Goal: Find specific page/section

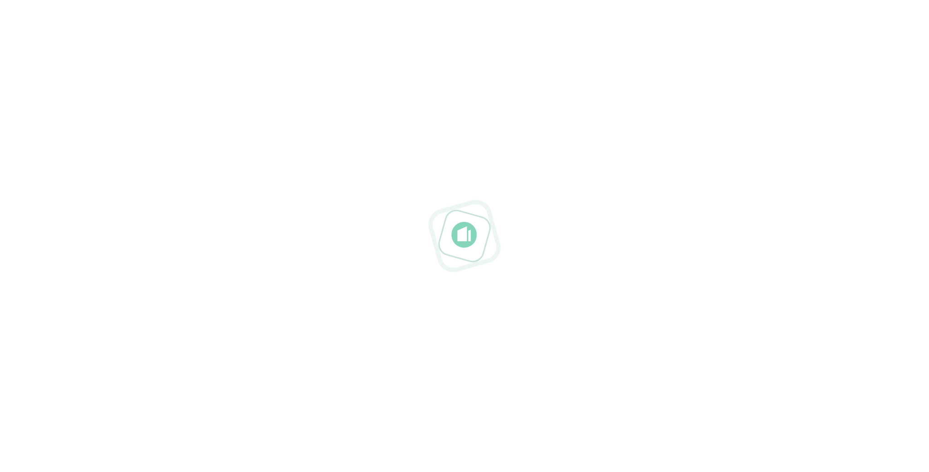
click at [257, 71] on div at bounding box center [464, 236] width 929 height 472
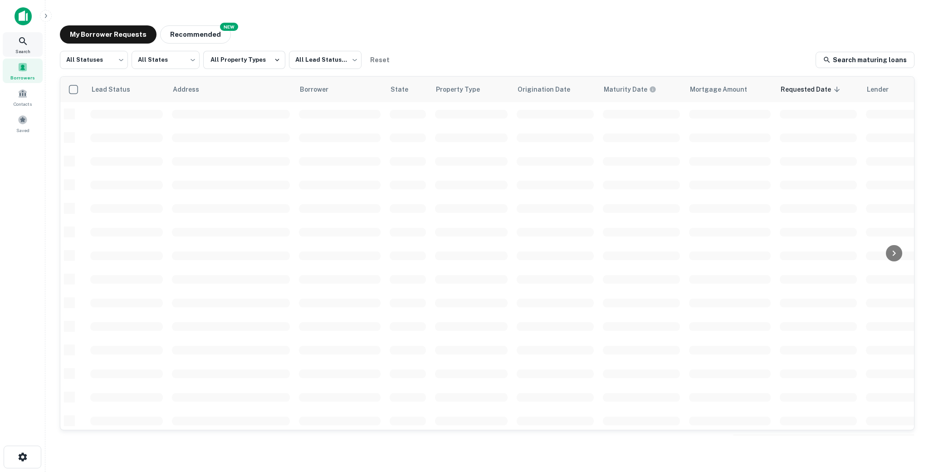
click at [34, 45] on div "Search" at bounding box center [23, 44] width 40 height 25
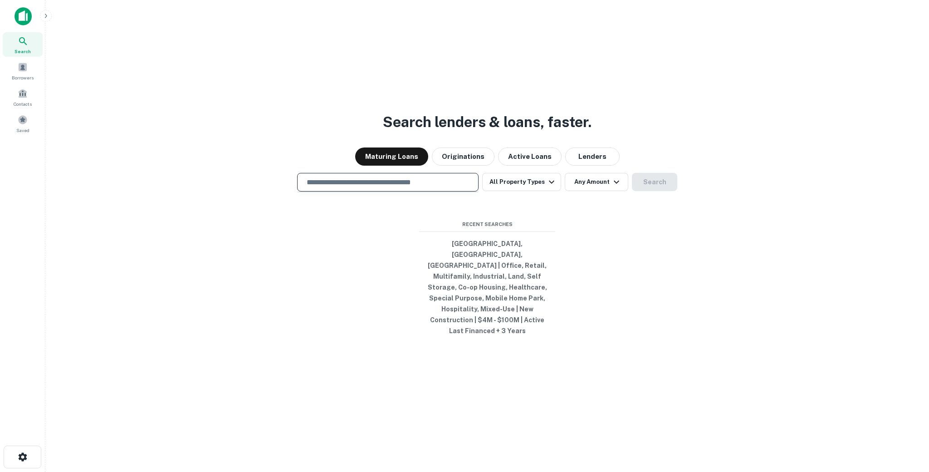
click at [341, 187] on input "text" at bounding box center [387, 182] width 173 height 10
type input "**********"
